Goal: Task Accomplishment & Management: Use online tool/utility

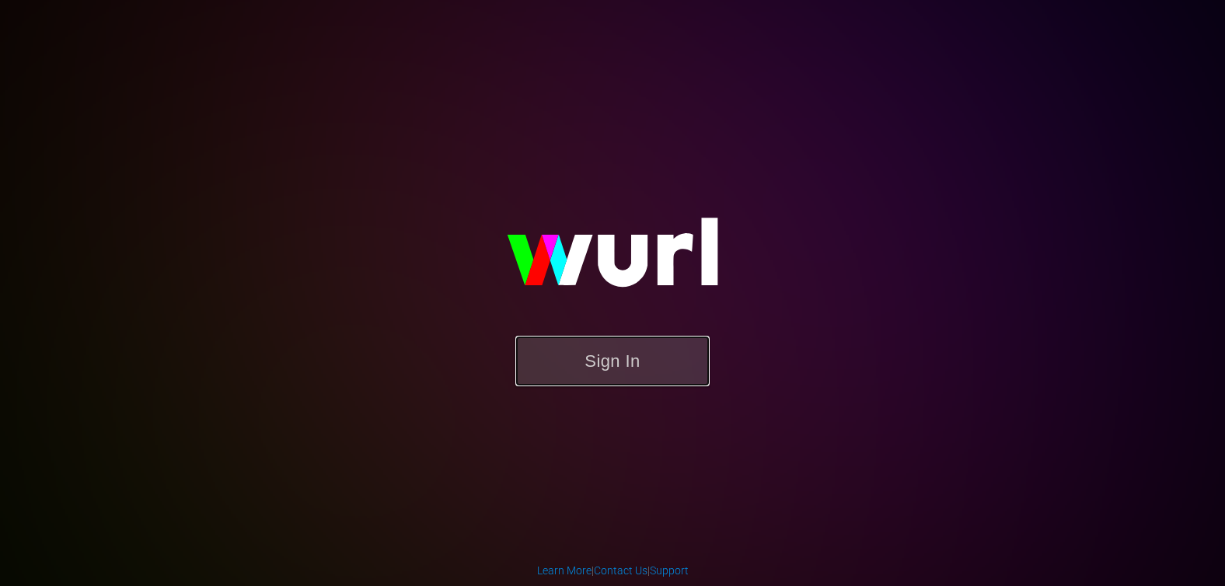
click at [615, 372] on button "Sign In" at bounding box center [612, 361] width 194 height 51
click at [626, 362] on button "Sign In" at bounding box center [612, 361] width 194 height 51
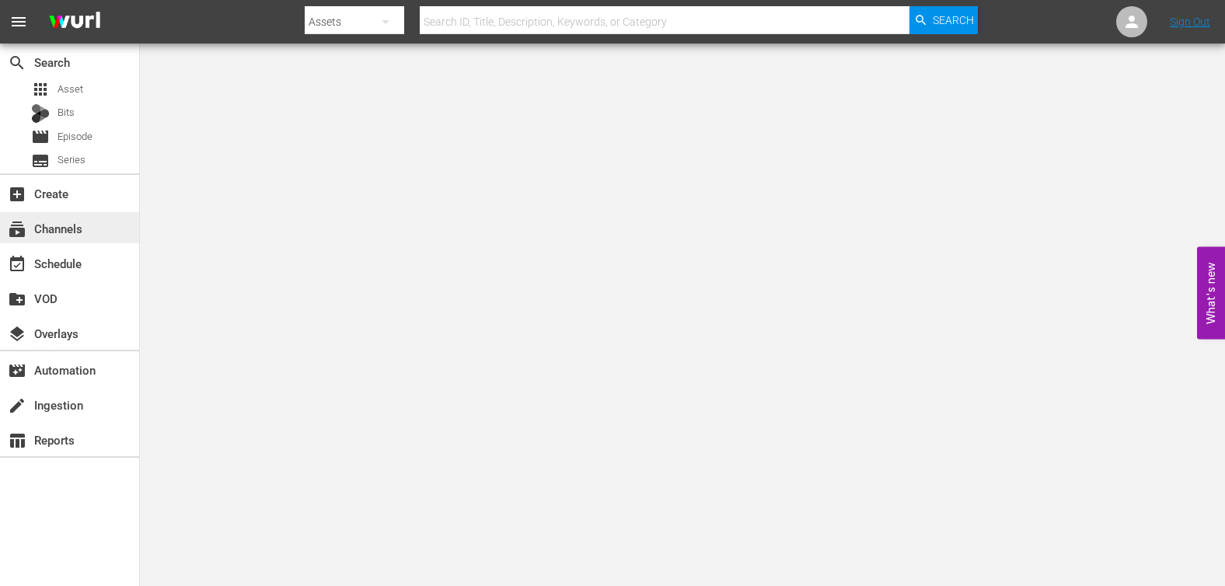
click at [53, 222] on div "subscriptions Channels" at bounding box center [43, 226] width 87 height 14
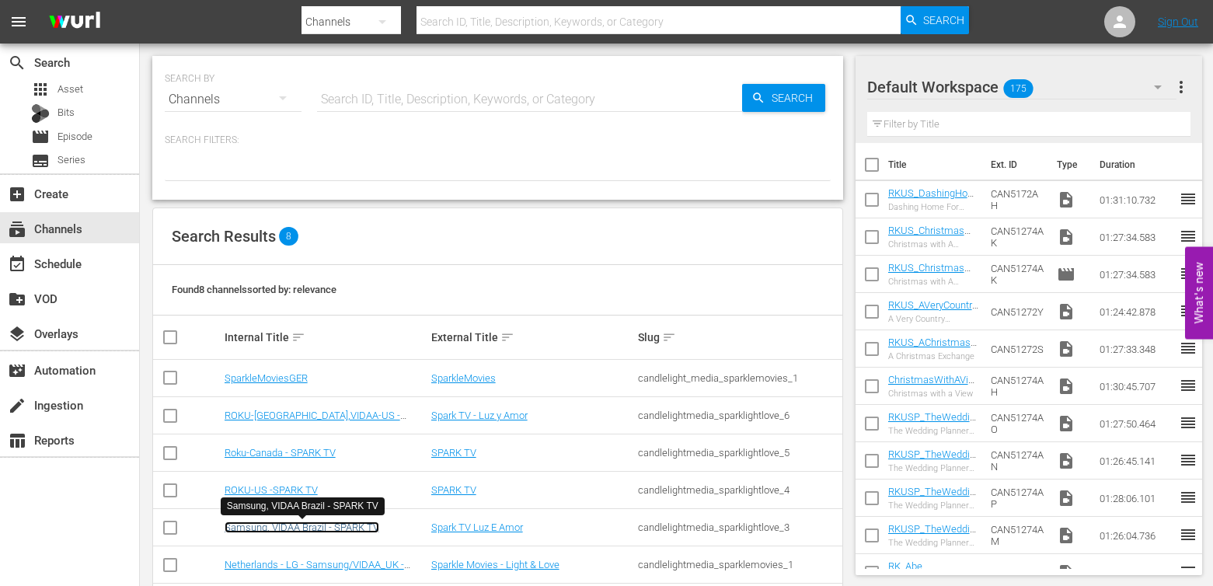
click at [305, 529] on link "Samsung, VIDAA Brazil - SPARK TV" at bounding box center [302, 528] width 155 height 12
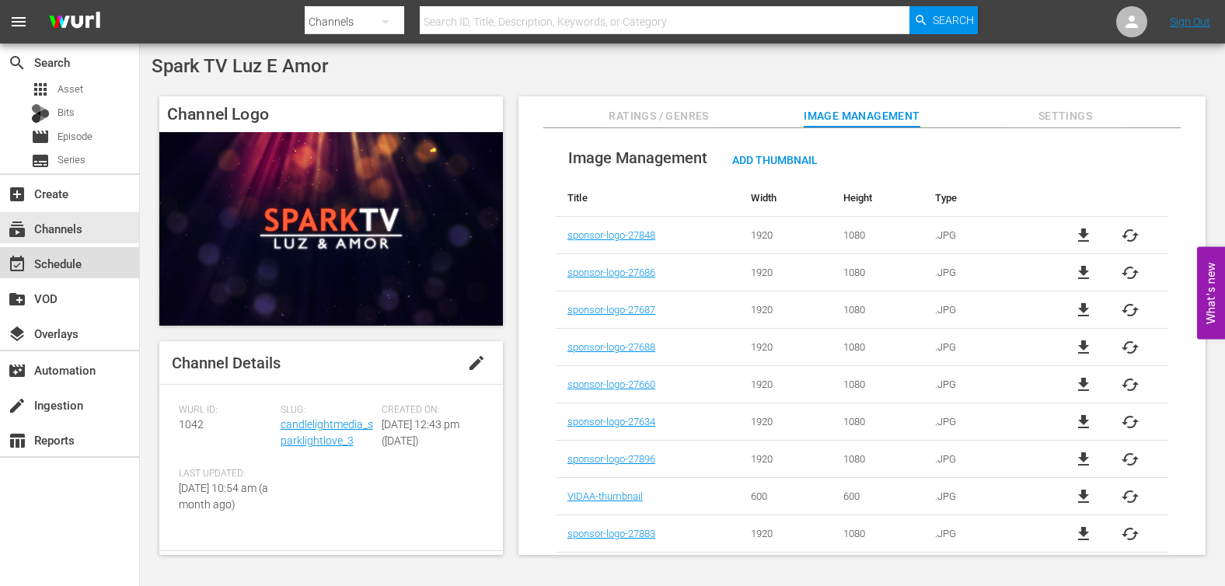
click at [79, 256] on div "event_available Schedule" at bounding box center [43, 261] width 87 height 14
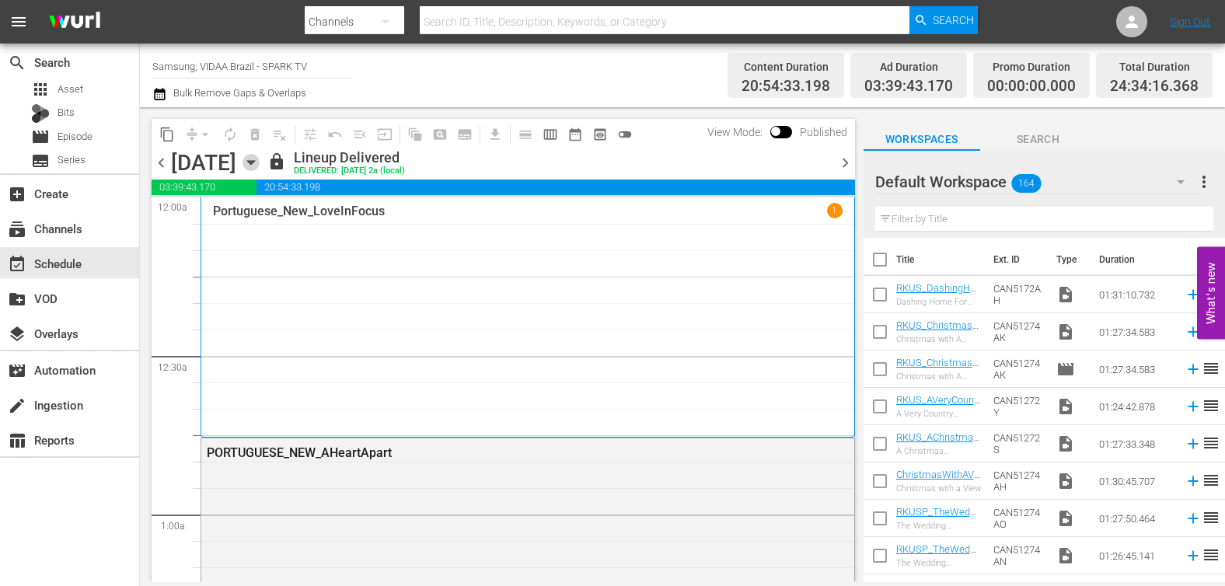
click at [254, 163] on icon "button" at bounding box center [250, 163] width 7 height 4
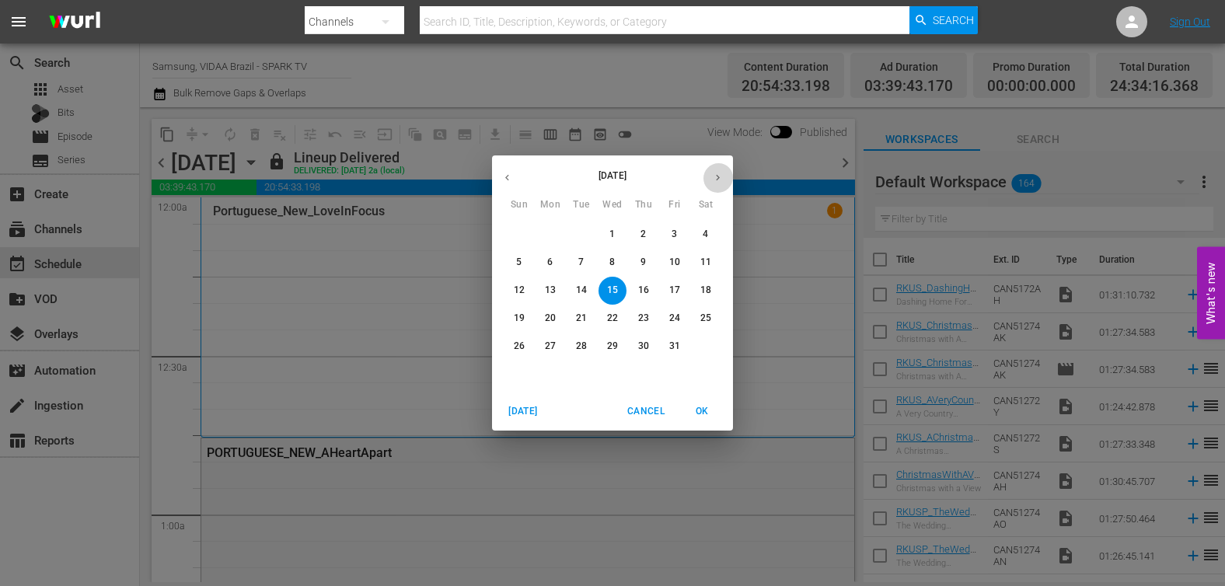
click at [716, 173] on icon "button" at bounding box center [718, 178] width 12 height 12
click at [547, 287] on p "15" at bounding box center [550, 290] width 11 height 13
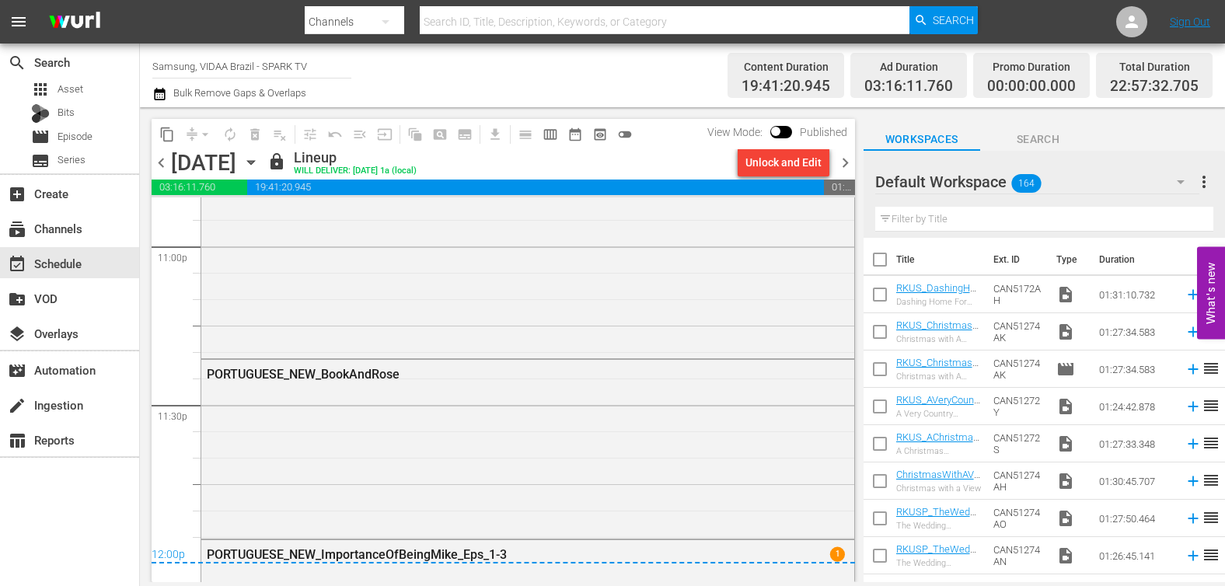
scroll to position [7304, 0]
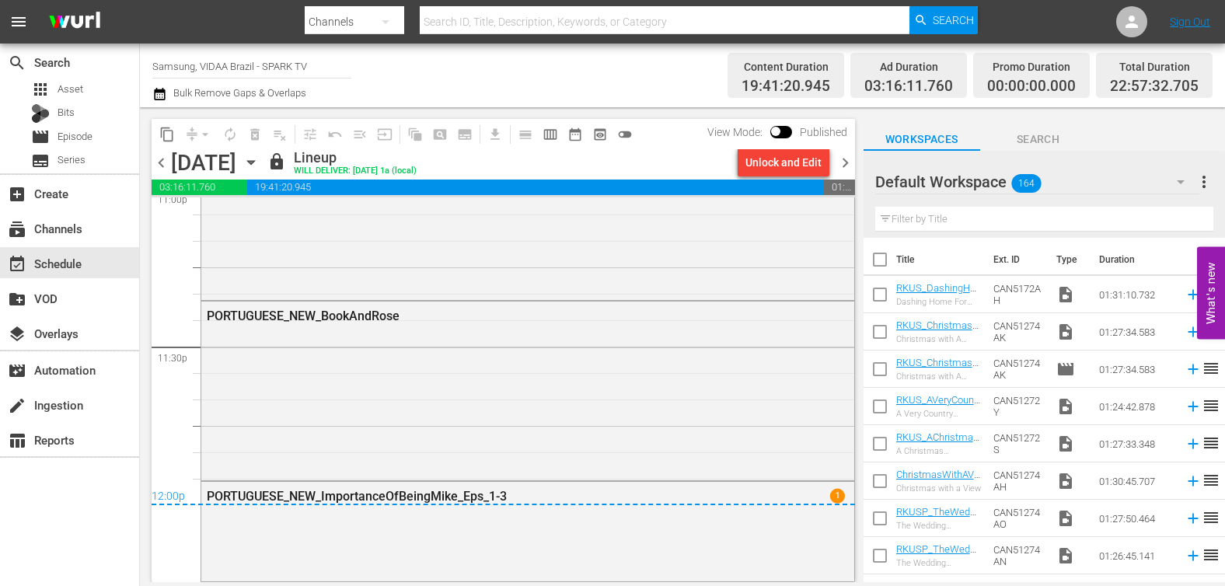
click at [844, 162] on span "chevron_right" at bounding box center [845, 162] width 19 height 19
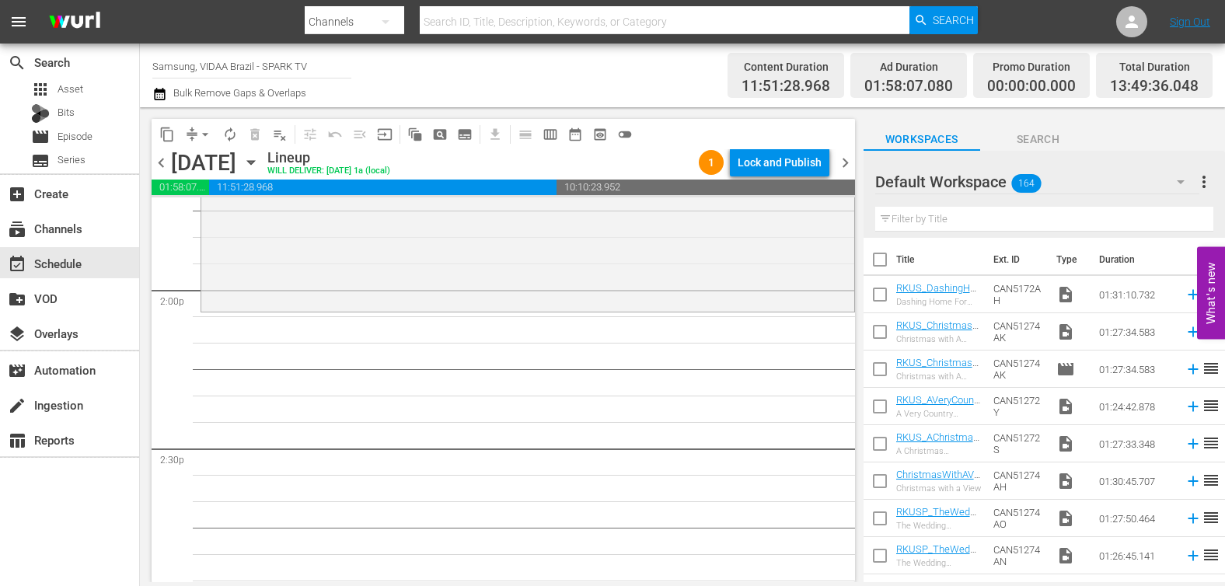
scroll to position [4379, 0]
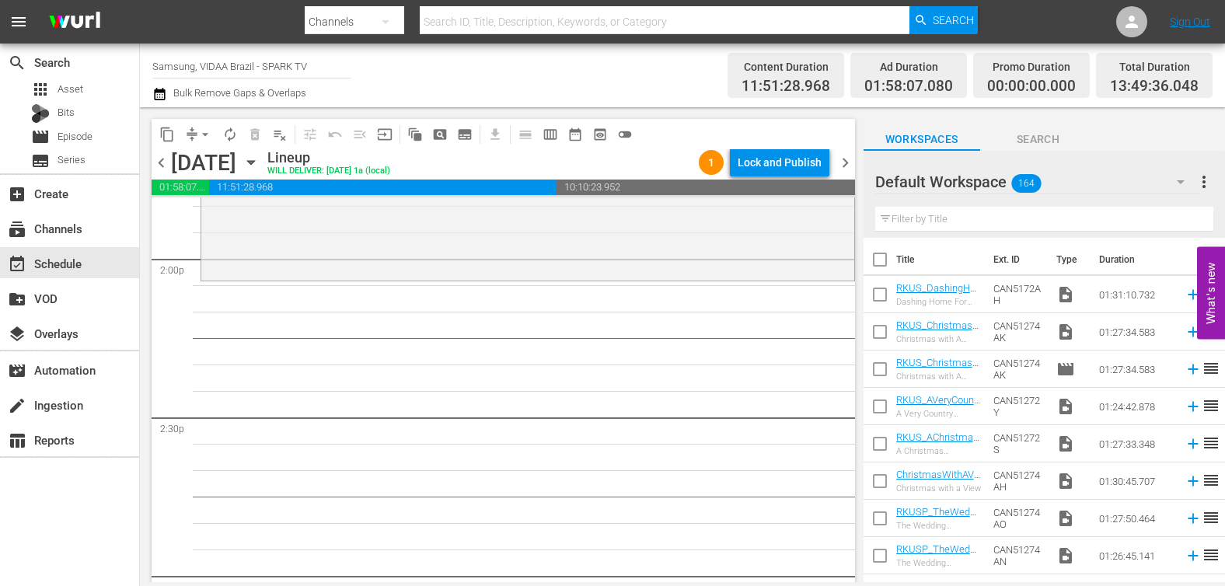
click at [913, 226] on input "text" at bounding box center [1044, 219] width 338 height 25
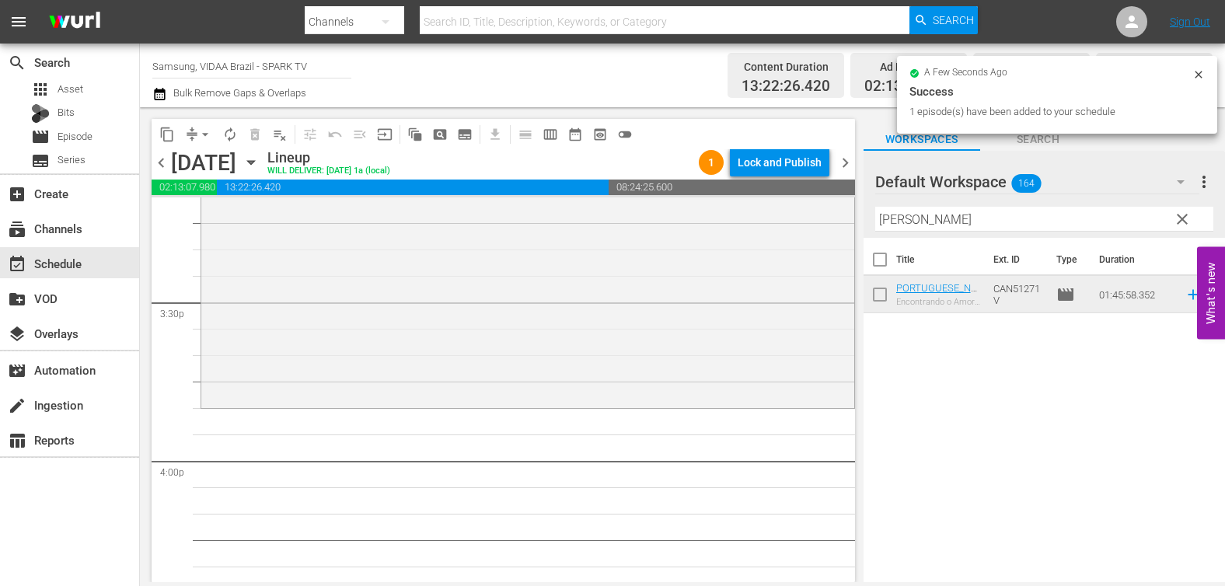
scroll to position [4918, 0]
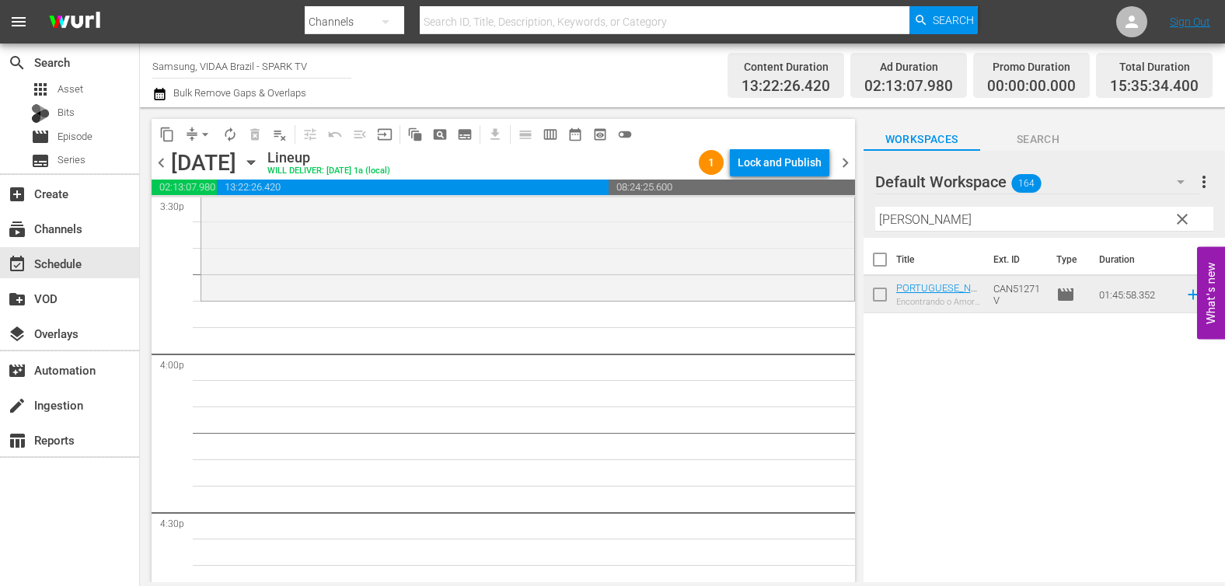
drag, startPoint x: 1018, startPoint y: 293, endPoint x: 361, endPoint y: 2, distance: 717.6
click at [965, 211] on input "[PERSON_NAME]" at bounding box center [1044, 219] width 338 height 25
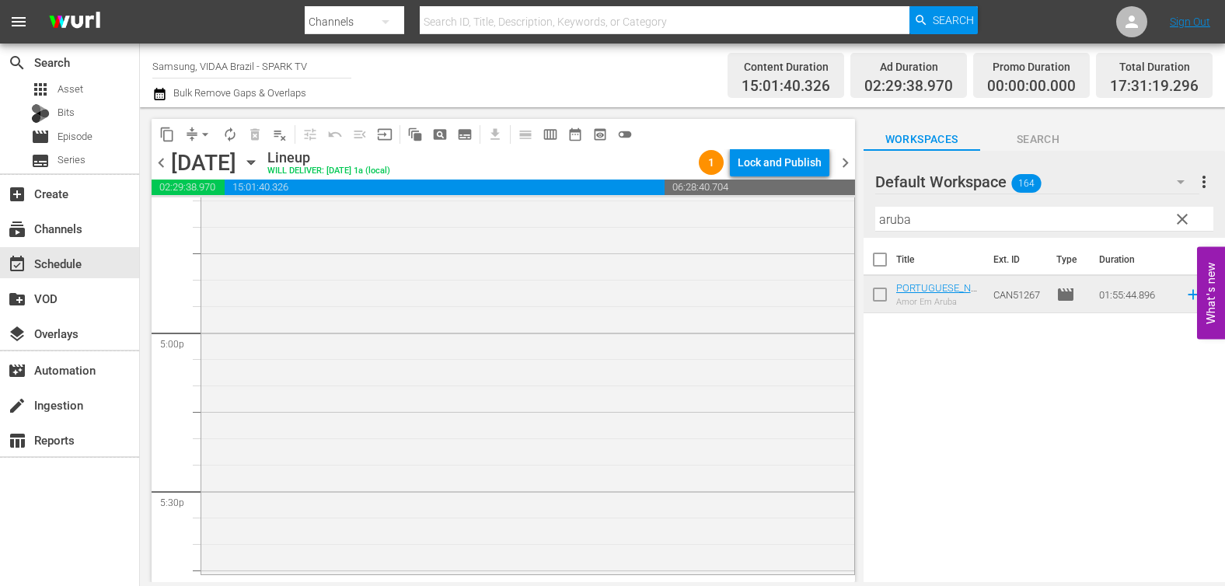
scroll to position [5363, 0]
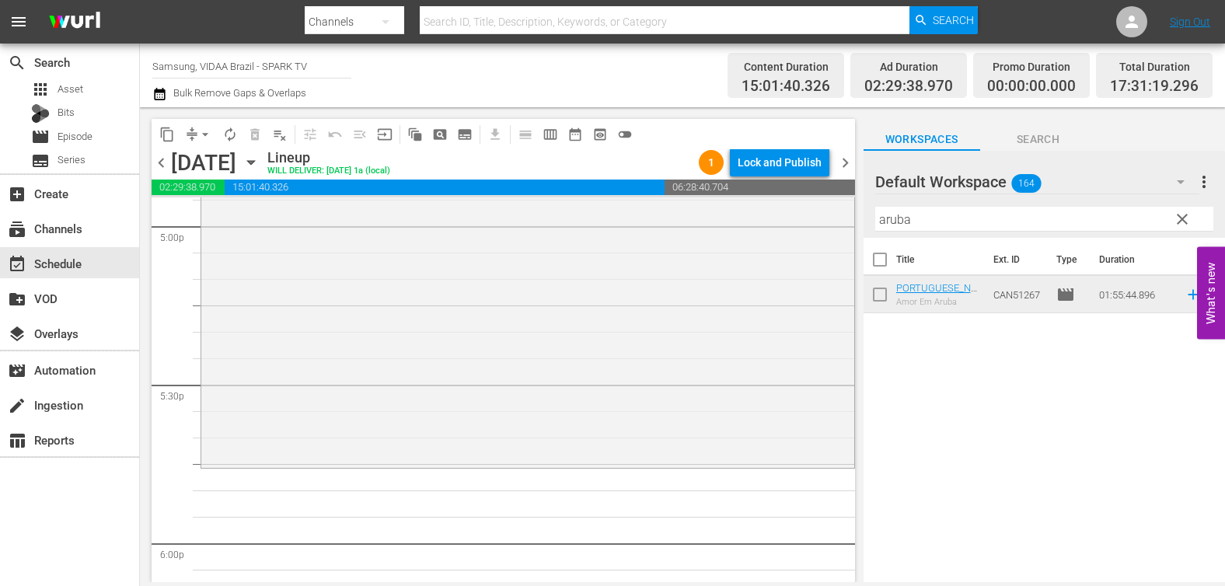
drag, startPoint x: 996, startPoint y: 295, endPoint x: 458, endPoint y: 3, distance: 612.2
click at [1056, 221] on input "aruba" at bounding box center [1044, 219] width 338 height 25
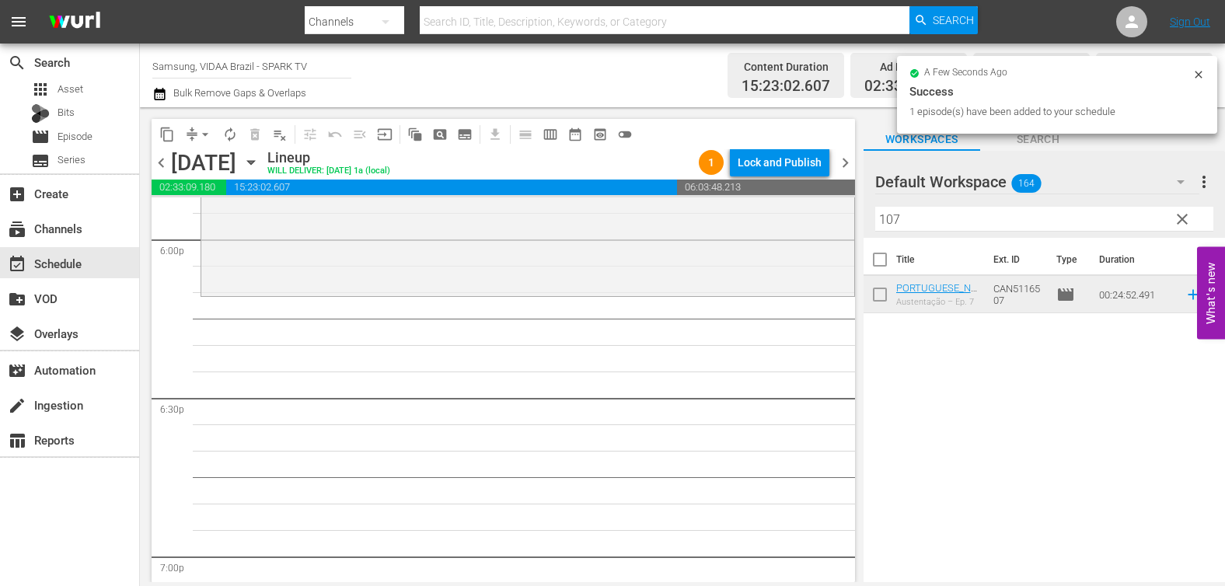
scroll to position [5664, 0]
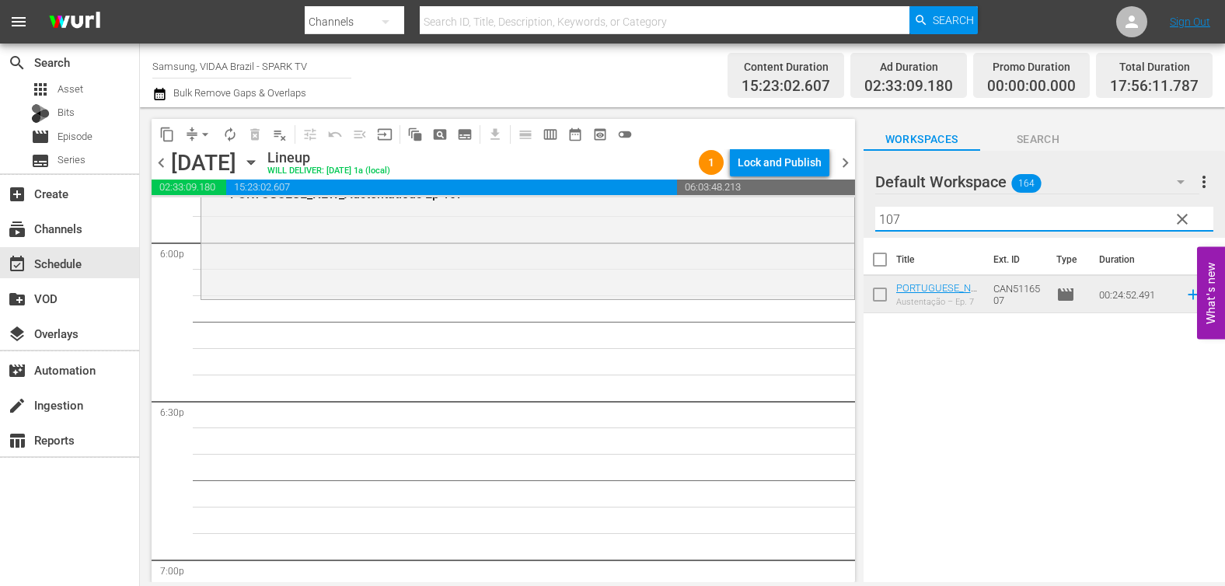
click at [925, 211] on input "107" at bounding box center [1044, 219] width 338 height 25
click at [925, 212] on input "107" at bounding box center [1044, 219] width 338 height 25
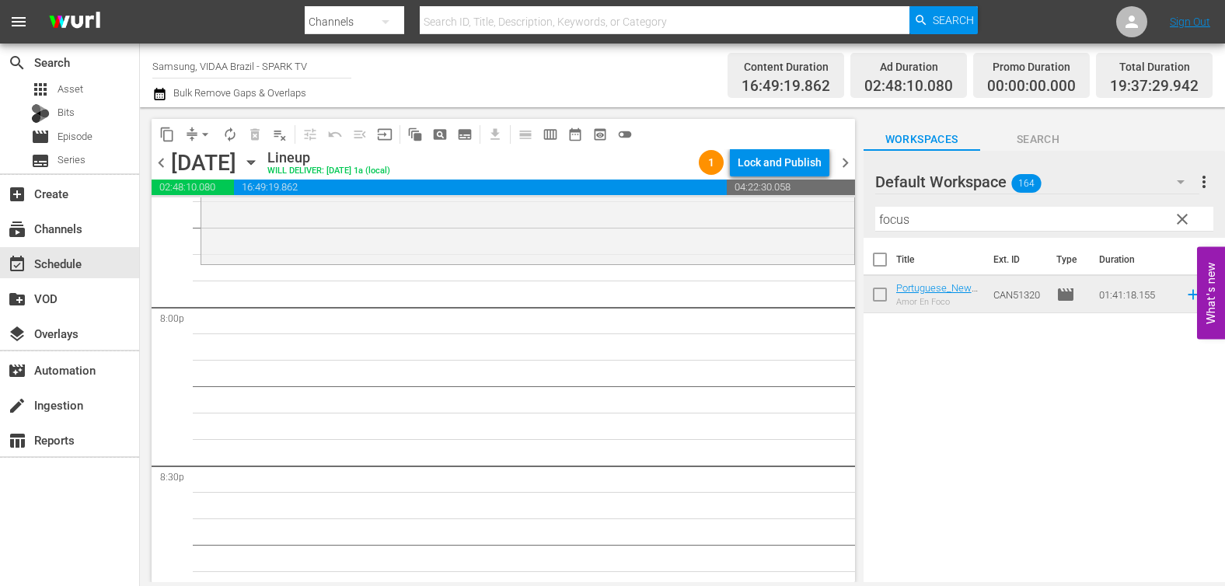
scroll to position [6223, 0]
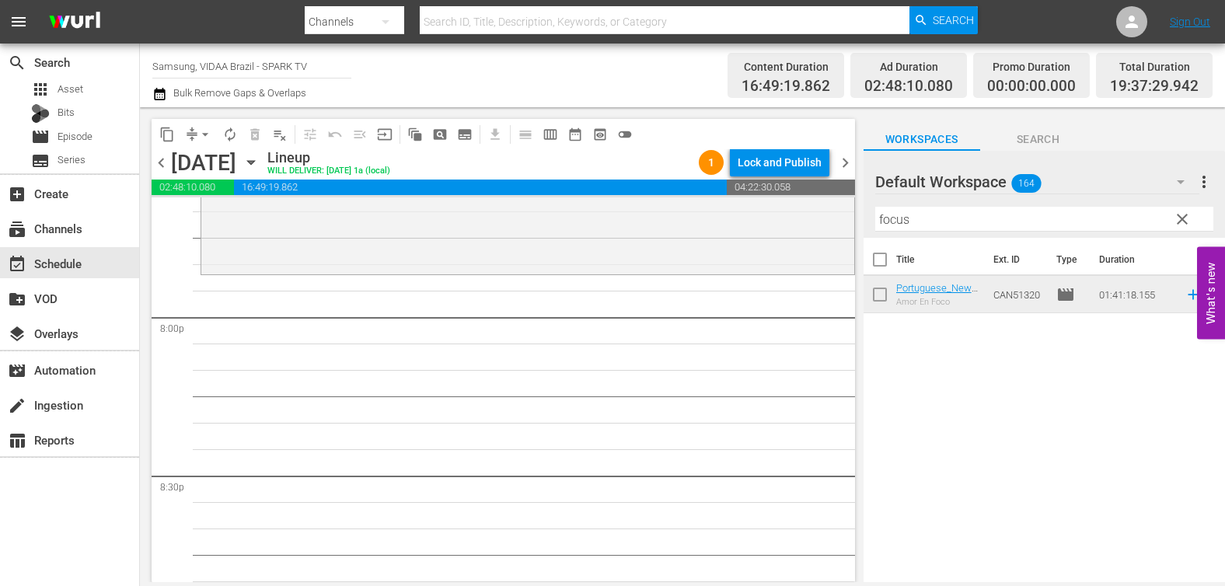
drag, startPoint x: 997, startPoint y: 292, endPoint x: 531, endPoint y: 9, distance: 544.8
click at [931, 225] on input "focus" at bounding box center [1044, 219] width 338 height 25
type input "s"
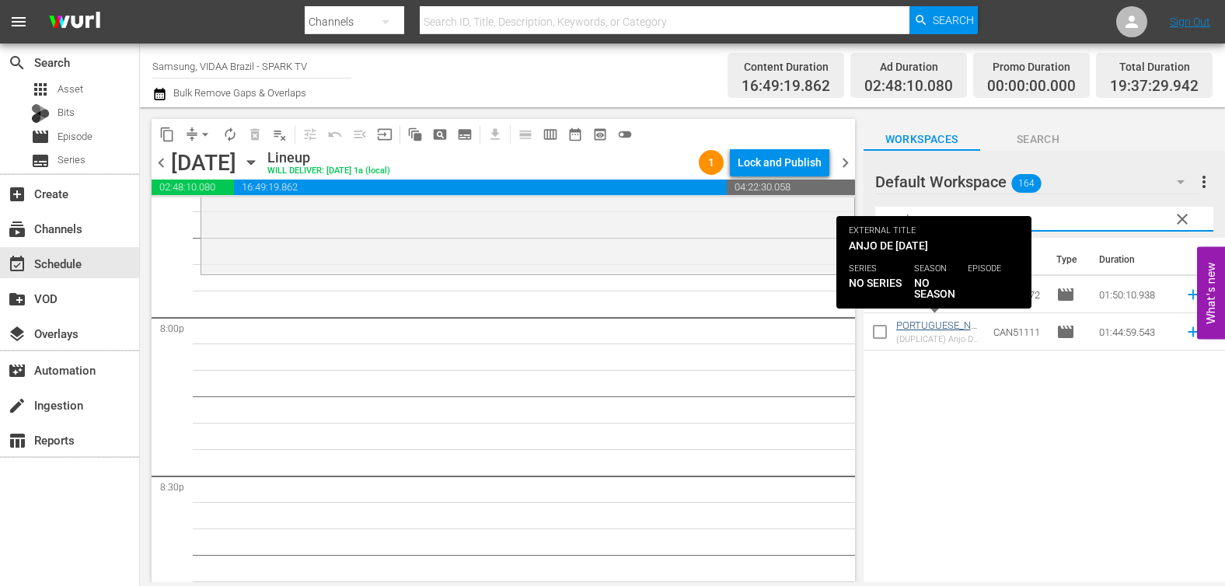
type input "angel"
click at [954, 323] on link "PORTUGUESE_NEW_Christmas Angel" at bounding box center [936, 336] width 80 height 35
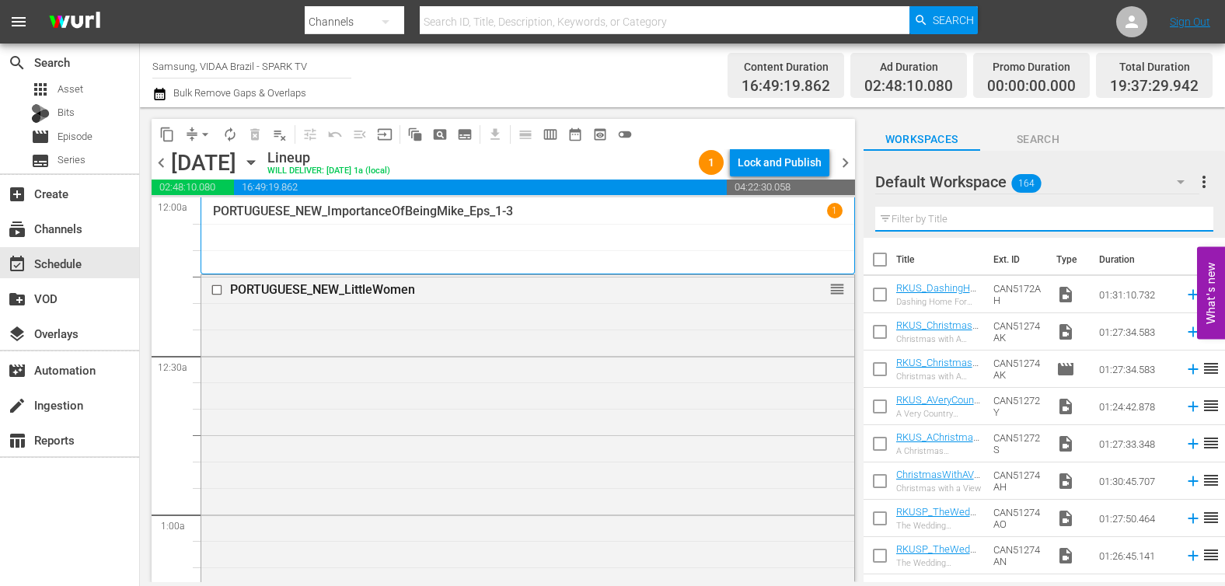
click at [957, 220] on input "text" at bounding box center [1044, 219] width 338 height 25
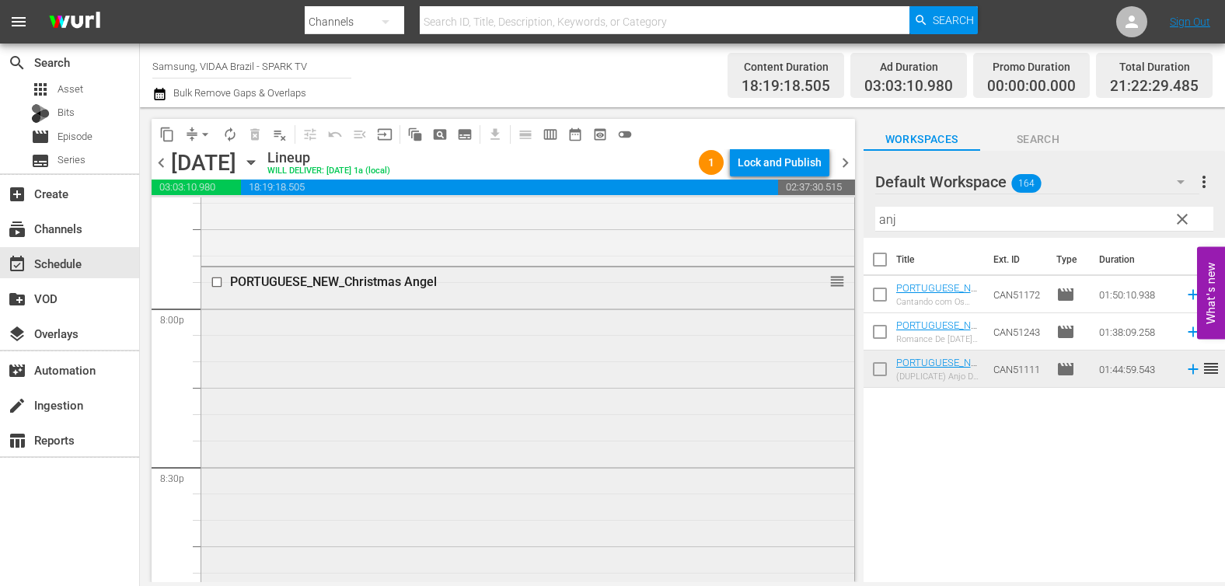
scroll to position [6568, 0]
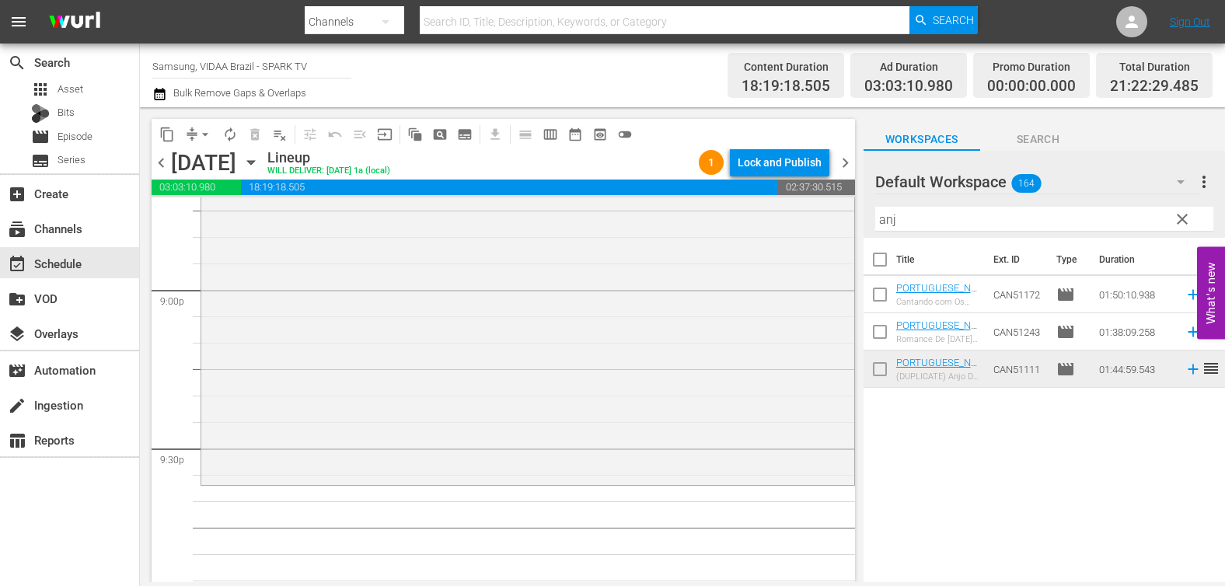
click at [960, 203] on div "Filter by Title anj" at bounding box center [1044, 219] width 338 height 37
click at [962, 211] on input "anj" at bounding box center [1044, 219] width 338 height 25
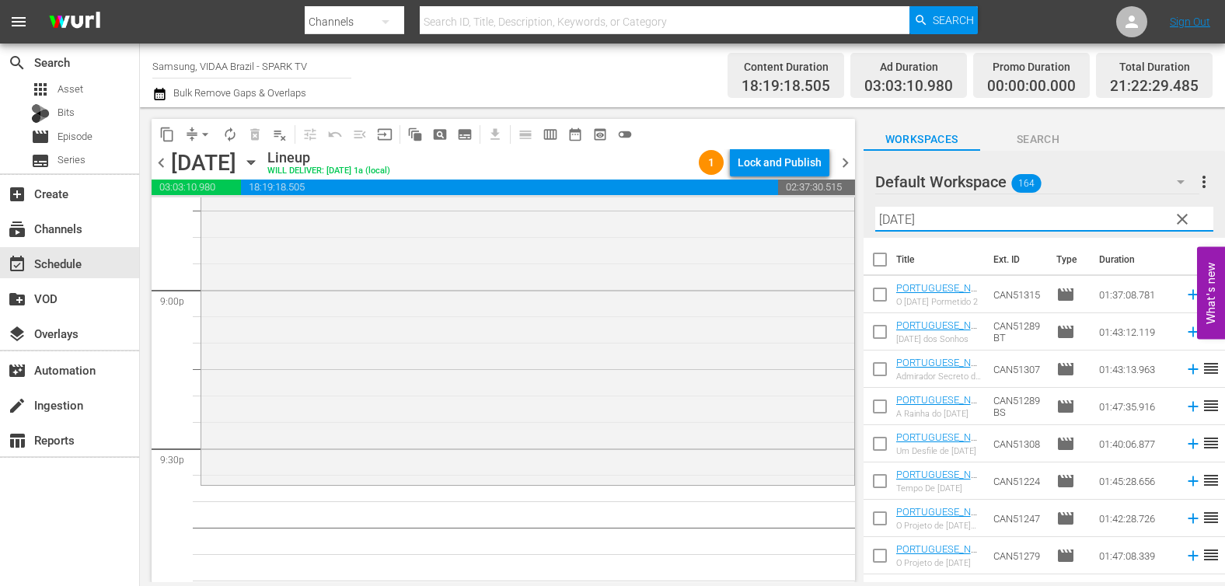
type input "[DATE]"
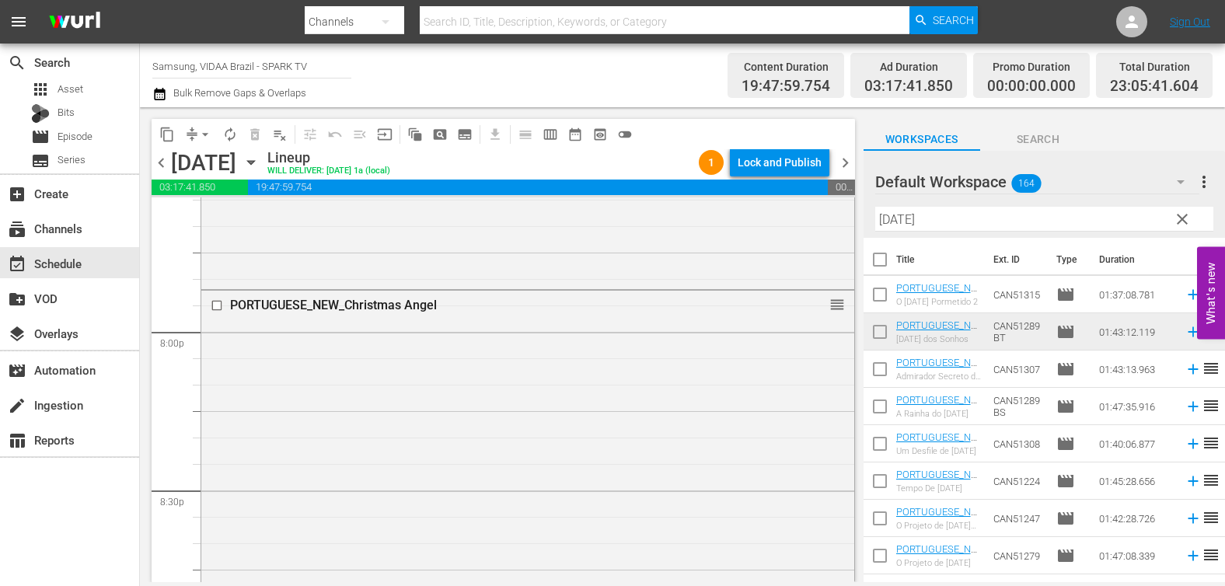
scroll to position [6135, 0]
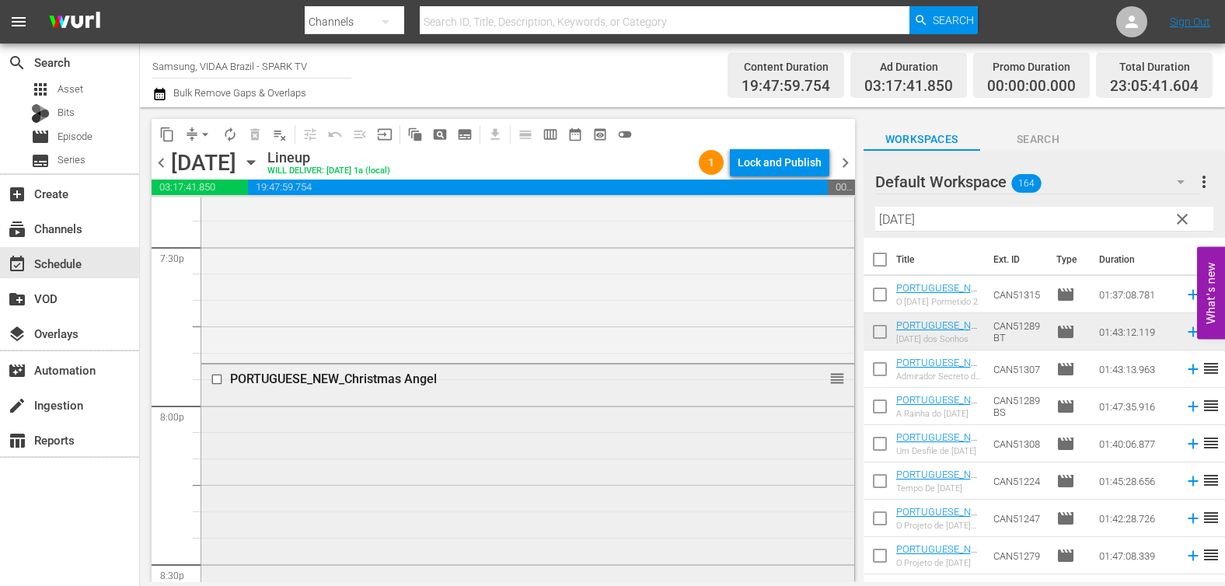
click at [336, 377] on div "PORTUGUESE_NEW_Christmas Angel" at bounding box center [499, 379] width 539 height 15
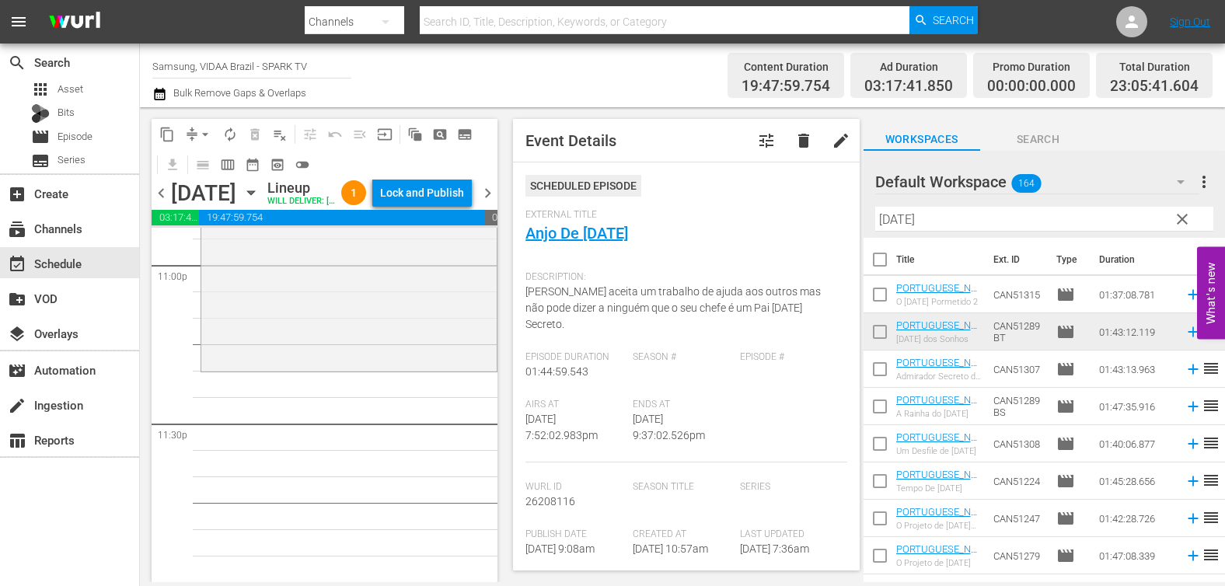
scroll to position [7260, 0]
click at [232, 131] on span "autorenew_outlined" at bounding box center [230, 135] width 16 height 16
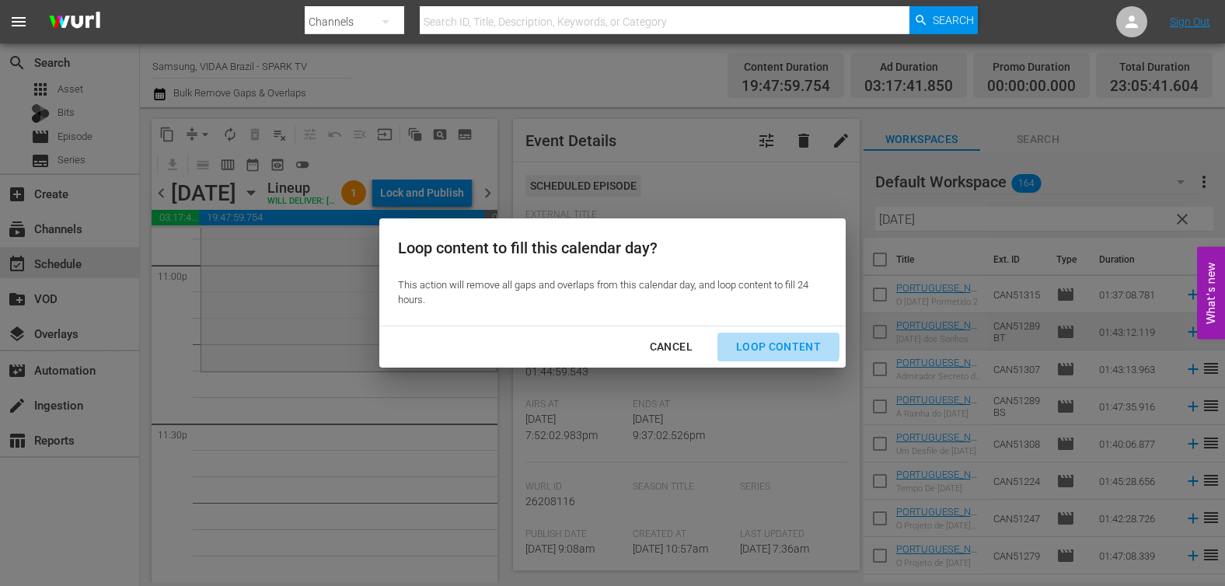
click at [756, 344] on div "Loop Content" at bounding box center [779, 346] width 110 height 19
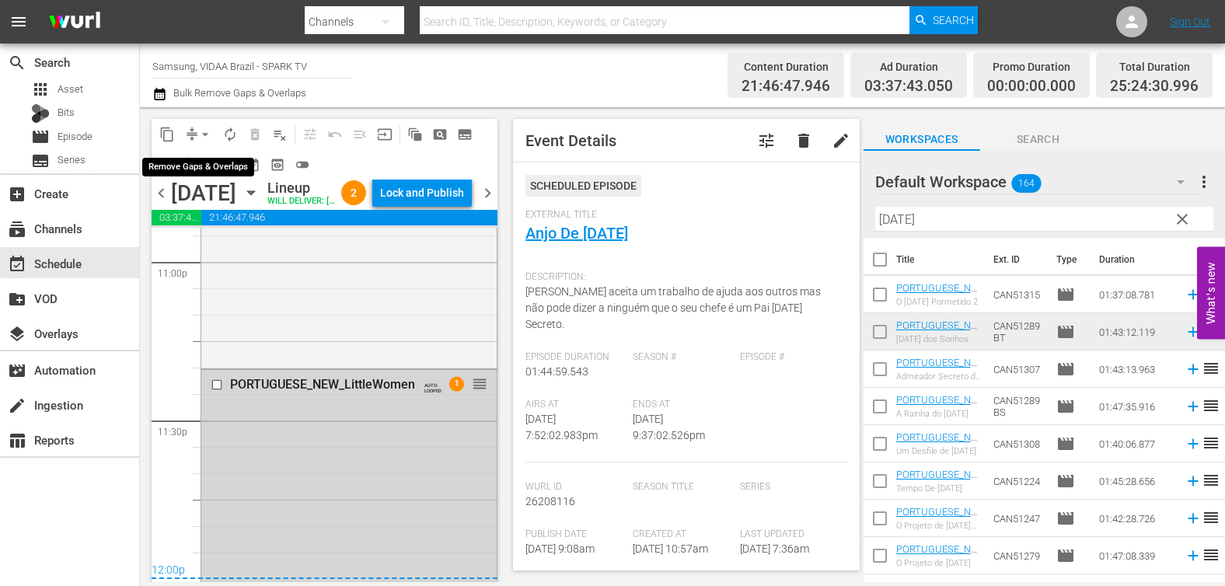
click at [205, 134] on span "arrow_drop_down" at bounding box center [205, 135] width 16 height 16
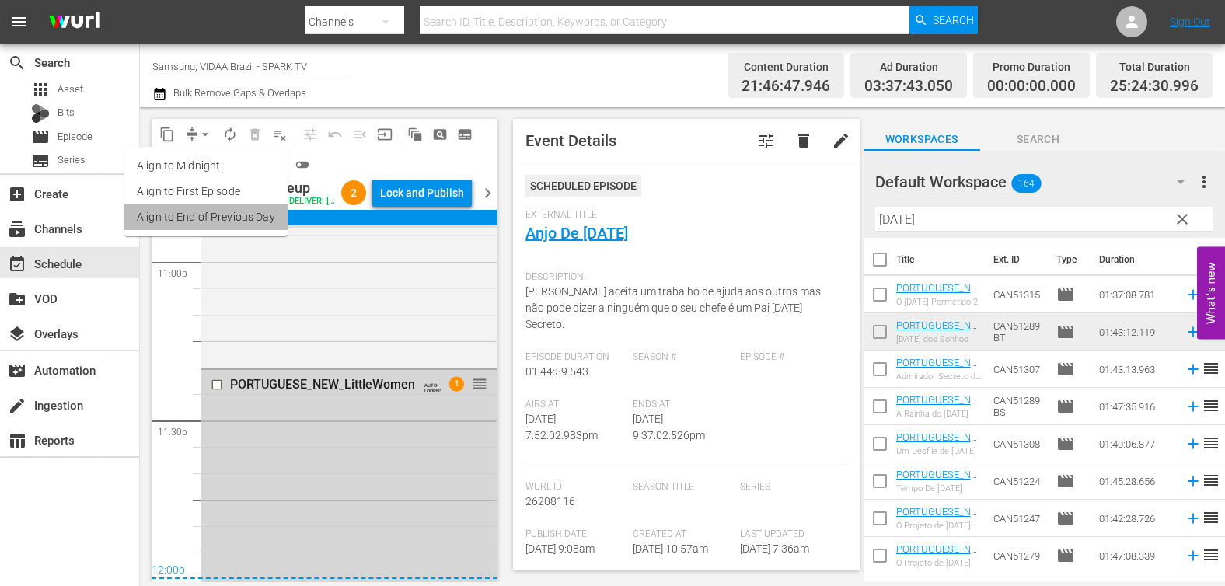
click at [222, 214] on li "Align to End of Previous Day" at bounding box center [205, 217] width 163 height 26
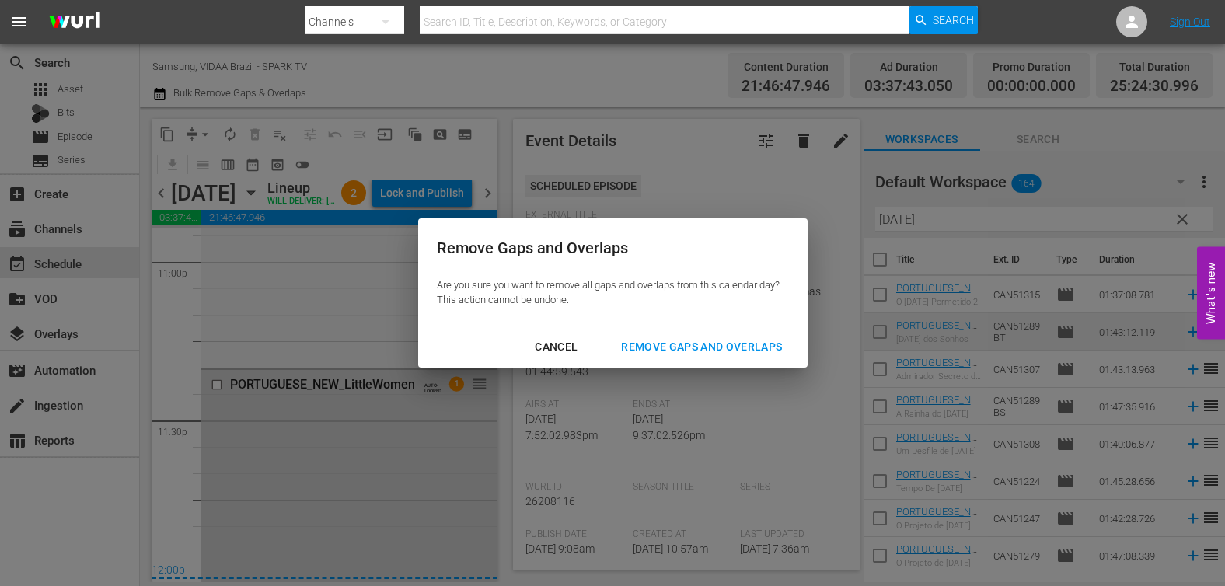
click at [701, 342] on div "Remove Gaps and Overlaps" at bounding box center [702, 346] width 186 height 19
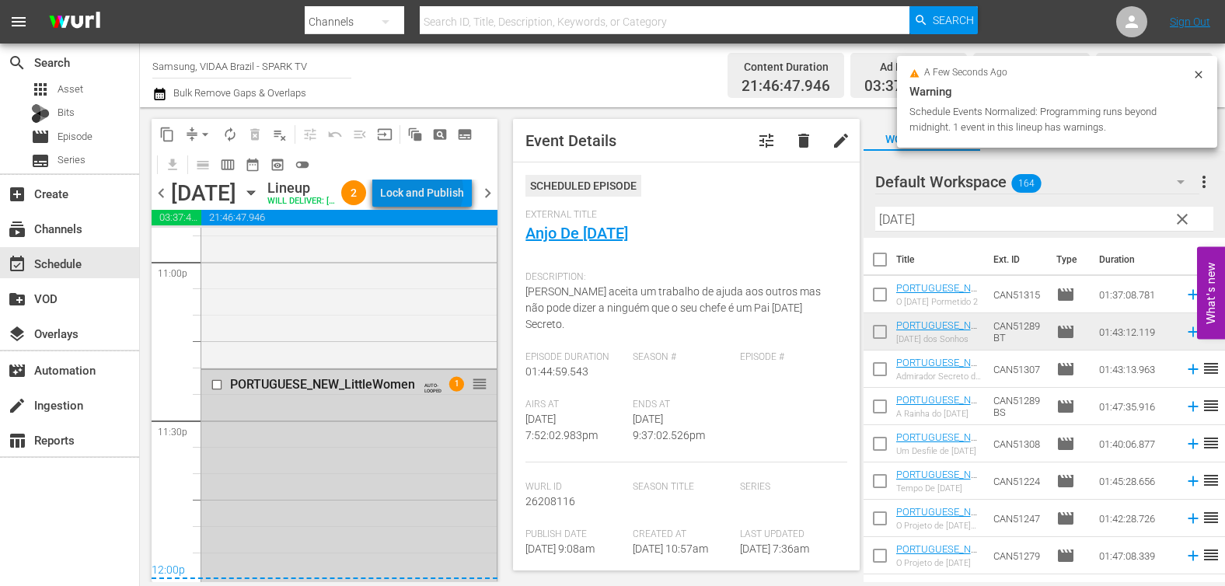
click at [456, 193] on div "Lock and Publish" at bounding box center [422, 193] width 84 height 28
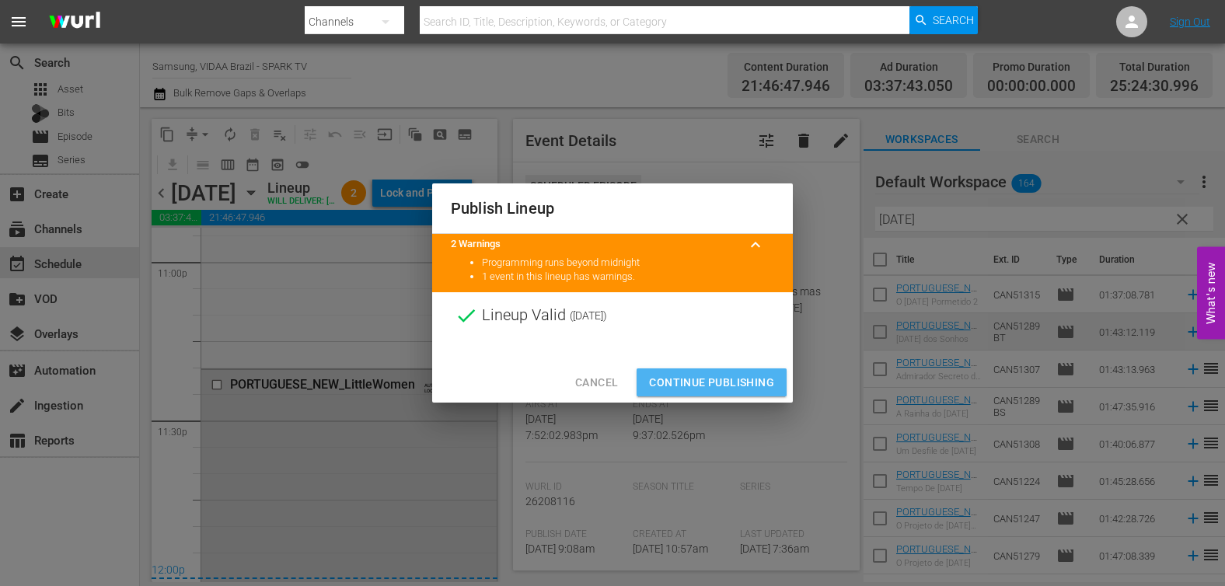
click at [694, 382] on span "Continue Publishing" at bounding box center [711, 382] width 125 height 19
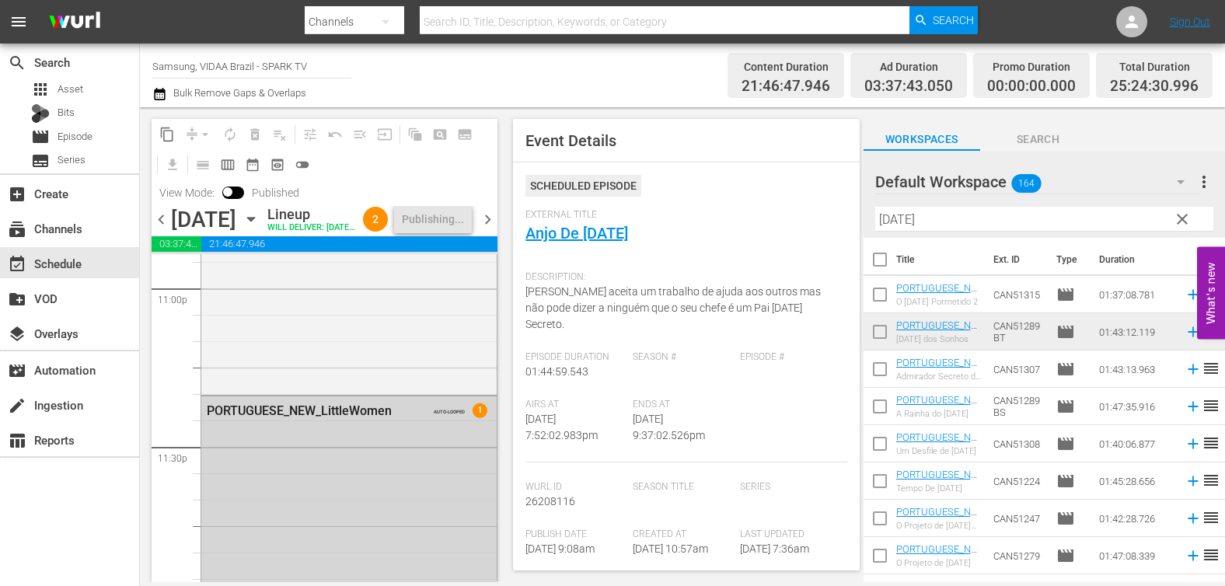
click at [487, 229] on span "chevron_right" at bounding box center [487, 219] width 19 height 19
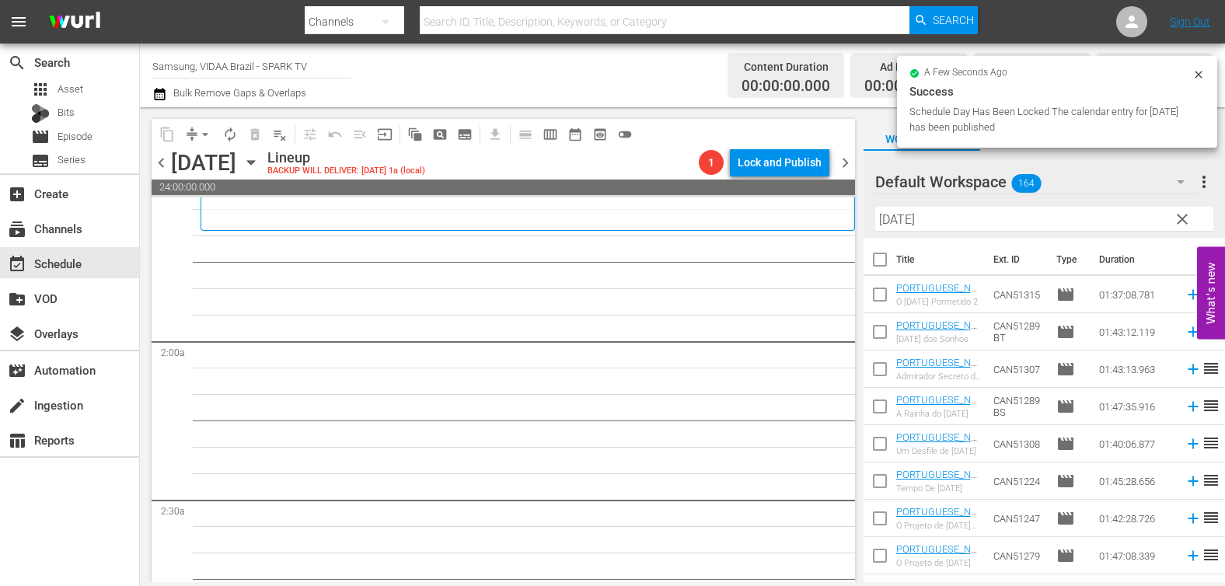
scroll to position [445, 0]
